Goal: Find specific page/section: Find specific page/section

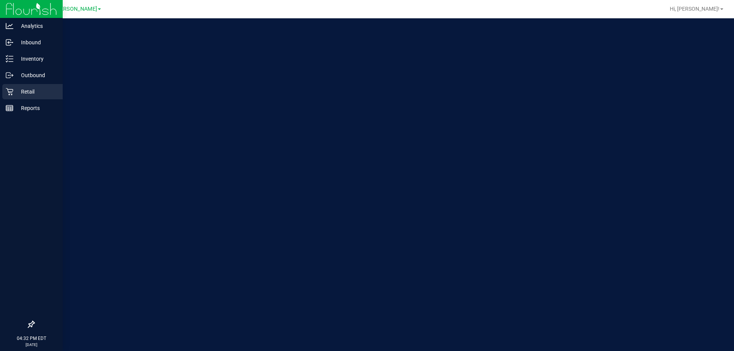
click at [18, 88] on p "Retail" at bounding box center [36, 91] width 46 height 9
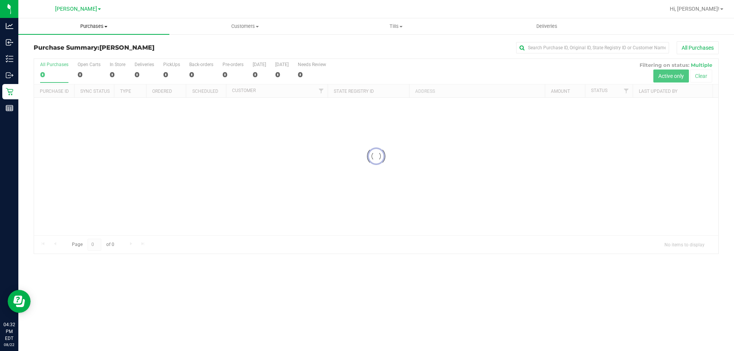
click at [90, 26] on span "Purchases" at bounding box center [93, 26] width 151 height 7
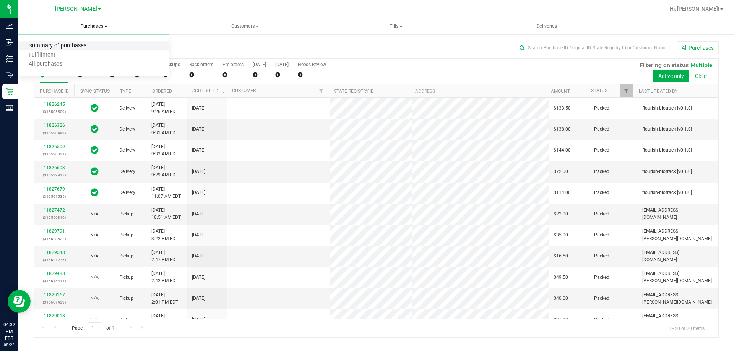
click at [72, 46] on span "Summary of purchases" at bounding box center [57, 46] width 78 height 6
